Goal: Task Accomplishment & Management: Manage account settings

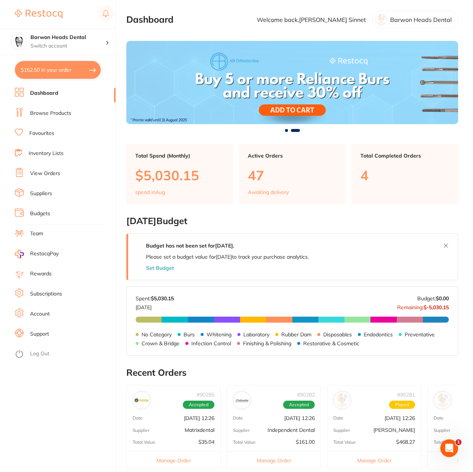
click at [44, 311] on link "Account" at bounding box center [40, 313] width 20 height 7
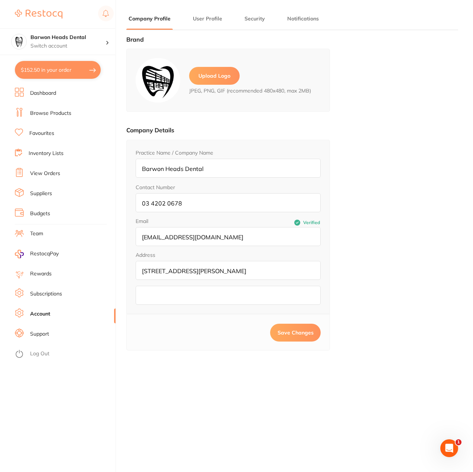
type input "[PERSON_NAME]"
type input "Sinnet"
type input "[PERSON_NAME][EMAIL_ADDRESS][PERSON_NAME][DOMAIN_NAME]"
click at [46, 298] on li "Subscriptions" at bounding box center [65, 293] width 101 height 11
